Goal: Task Accomplishment & Management: Manage account settings

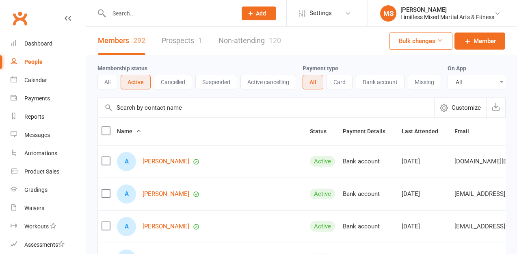
select select "100"
click at [41, 61] on div "People" at bounding box center [33, 61] width 18 height 6
click at [36, 77] on div "Calendar" at bounding box center [35, 80] width 23 height 6
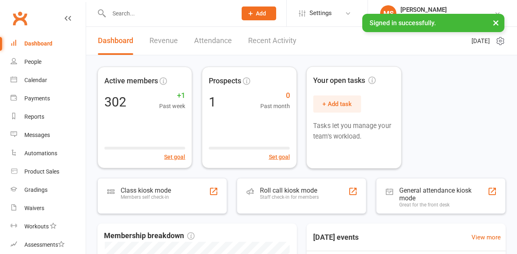
click at [494, 22] on button "×" at bounding box center [495, 22] width 15 height 17
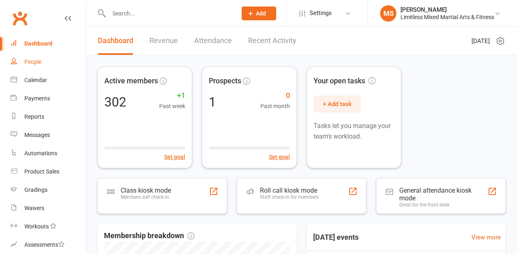
click at [32, 63] on div "People" at bounding box center [32, 61] width 17 height 6
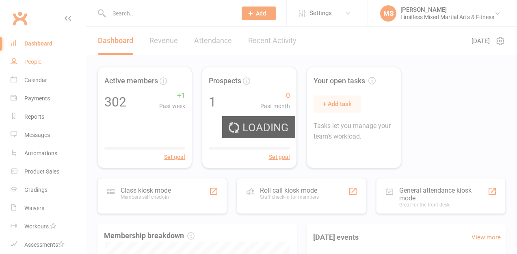
select select "100"
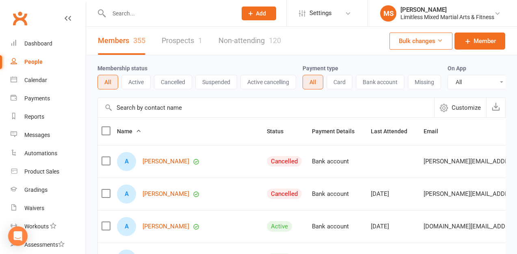
click at [131, 15] on input "text" at bounding box center [168, 13] width 125 height 11
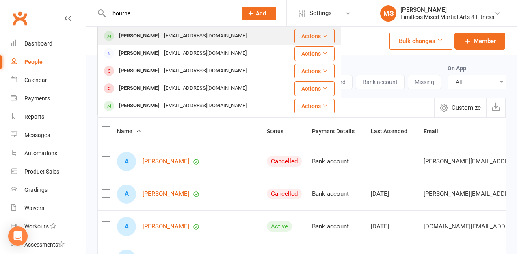
type input "bourne"
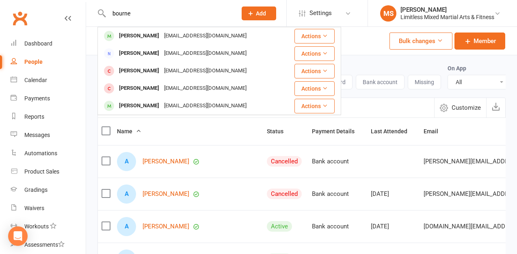
click at [134, 35] on div "[PERSON_NAME]" at bounding box center [138, 36] width 45 height 12
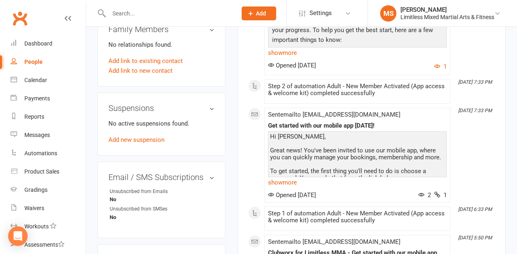
scroll to position [502, 0]
click at [156, 136] on link "Add new suspension" at bounding box center [136, 139] width 56 height 7
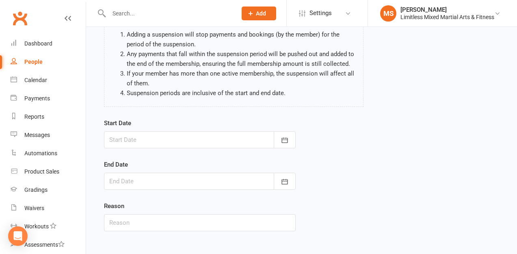
scroll to position [73, 0]
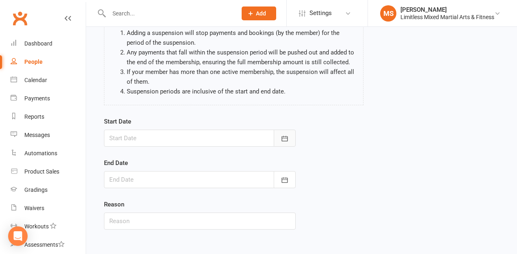
click at [290, 138] on button "button" at bounding box center [285, 137] width 22 height 17
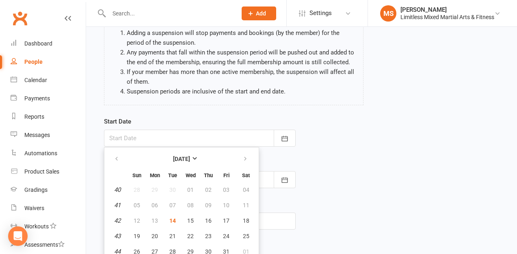
scroll to position [94, 0]
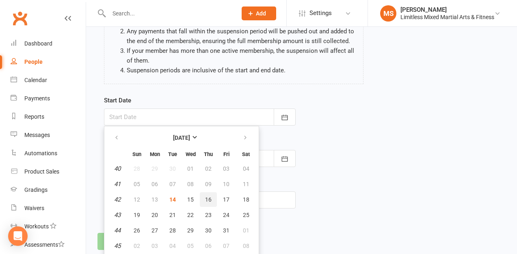
click at [214, 198] on button "16" at bounding box center [208, 199] width 17 height 15
type input "16 Oct 2025"
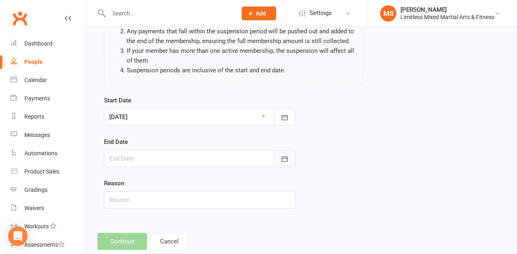
click at [283, 155] on icon "button" at bounding box center [284, 159] width 8 height 8
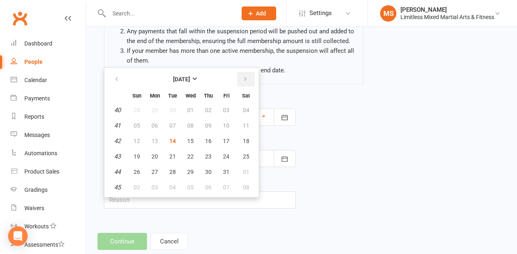
click at [248, 77] on button "button" at bounding box center [245, 79] width 17 height 15
click at [208, 153] on span "20" at bounding box center [208, 156] width 6 height 6
type input "20 Nov 2025"
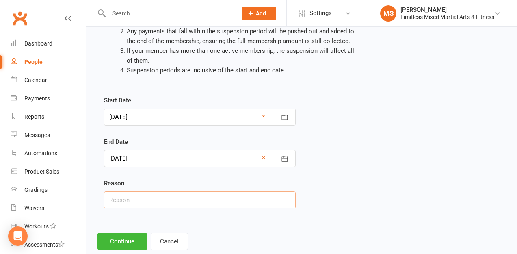
click at [189, 204] on input "text" at bounding box center [200, 199] width 192 height 17
type input "Injury"
click at [134, 215] on div "Start Date 16 Oct 2025 October 2025 Sun Mon Tue Wed Thu Fri Sat 40 28 29 30 01 …" at bounding box center [200, 157] width 204 height 124
click at [134, 237] on button "Continue" at bounding box center [122, 241] width 50 height 17
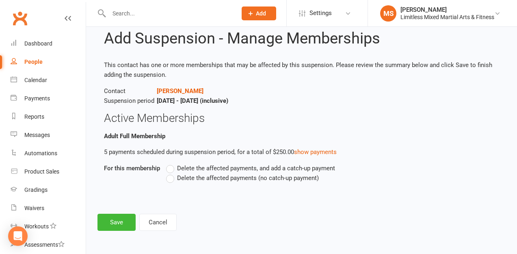
scroll to position [0, 0]
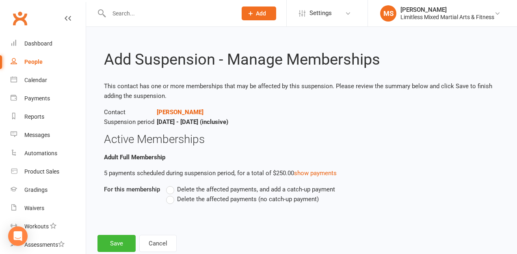
click at [173, 198] on label "Delete the affected payments (no catch-up payment)" at bounding box center [242, 199] width 153 height 10
click at [171, 194] on input "Delete the affected payments (no catch-up payment)" at bounding box center [168, 194] width 5 height 0
click at [127, 244] on button "Save" at bounding box center [116, 243] width 38 height 17
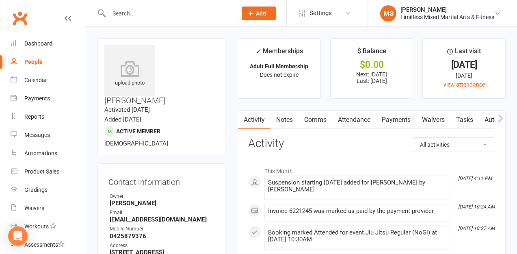
click at [127, 13] on input "text" at bounding box center [168, 13] width 125 height 11
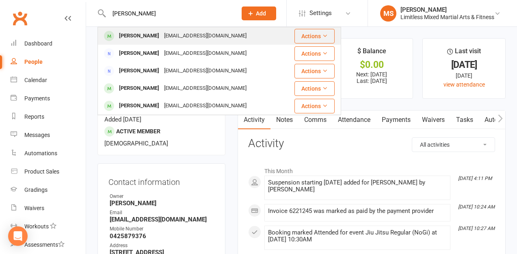
type input "garcia"
click at [142, 35] on div "Isaac Garcia" at bounding box center [138, 36] width 45 height 12
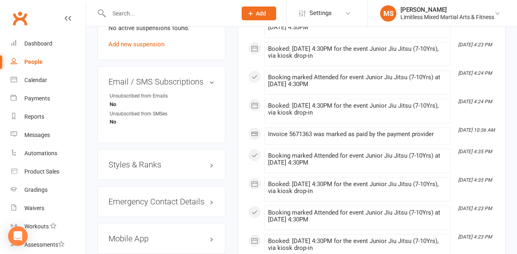
scroll to position [602, 0]
click at [156, 160] on h3 "Styles & Ranks" at bounding box center [161, 164] width 106 height 9
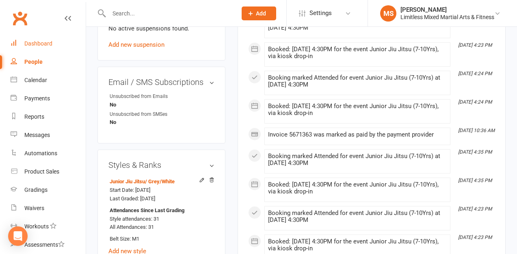
click at [32, 45] on div "Dashboard" at bounding box center [38, 43] width 28 height 6
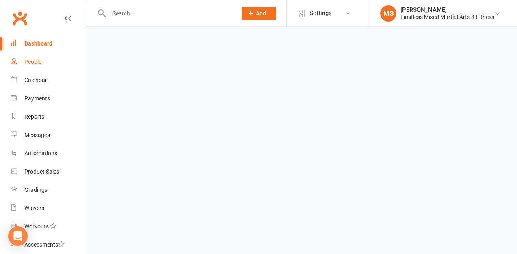
click at [33, 61] on div "People" at bounding box center [32, 61] width 17 height 6
select select "100"
